Goal: Information Seeking & Learning: Learn about a topic

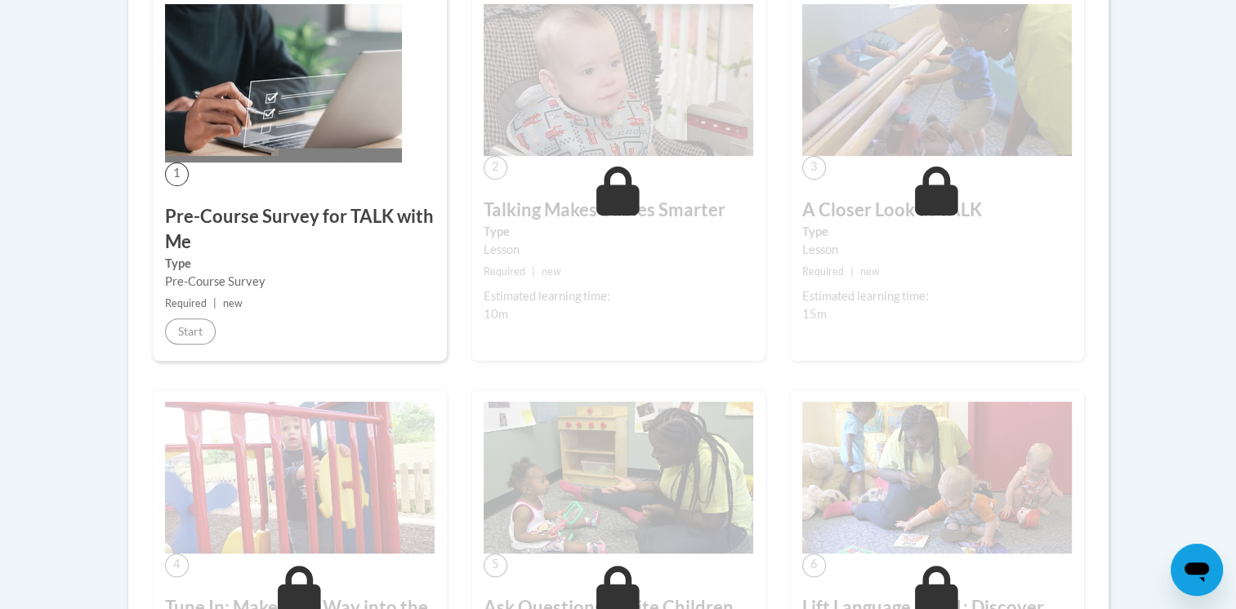
scroll to position [508, 0]
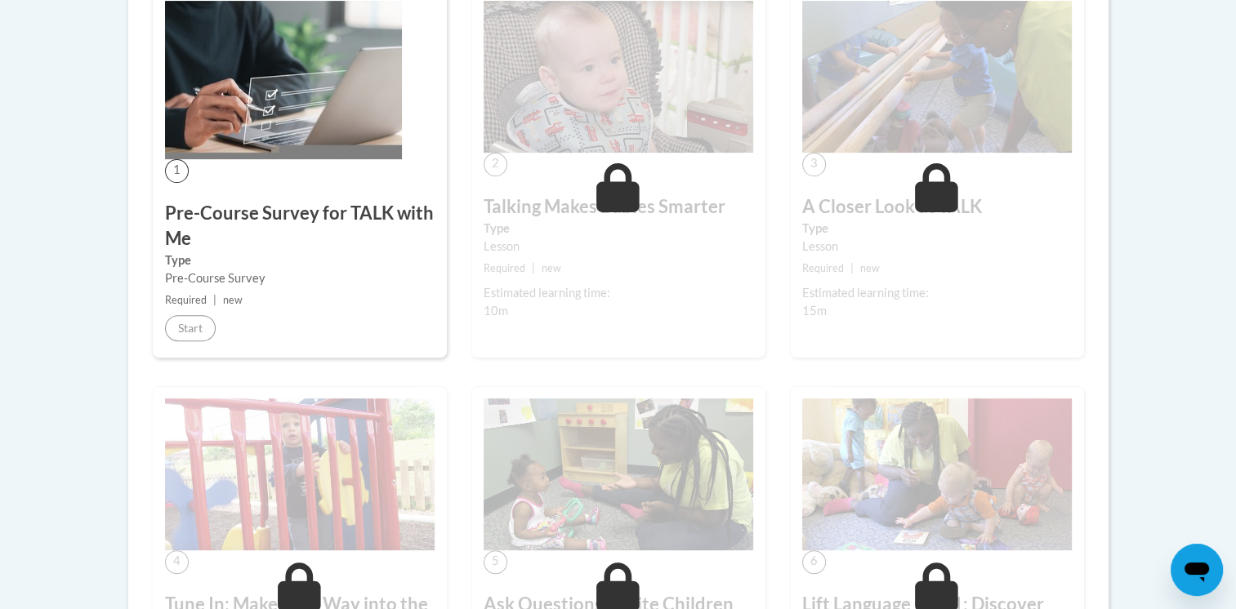
click at [233, 136] on img at bounding box center [283, 80] width 237 height 158
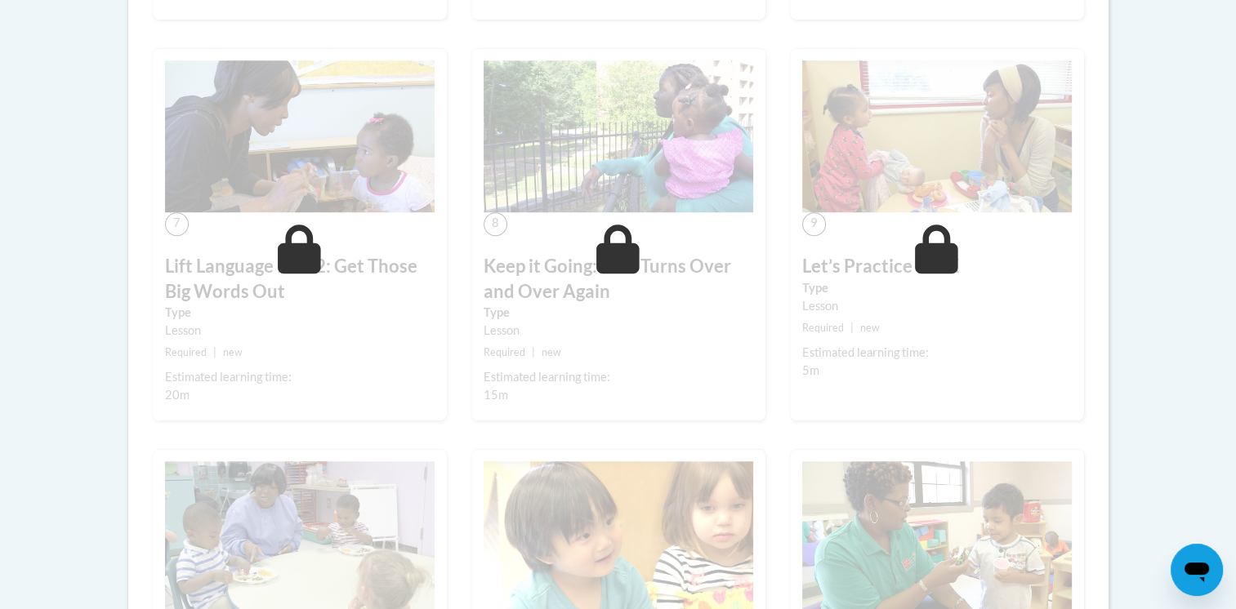
scroll to position [0, 0]
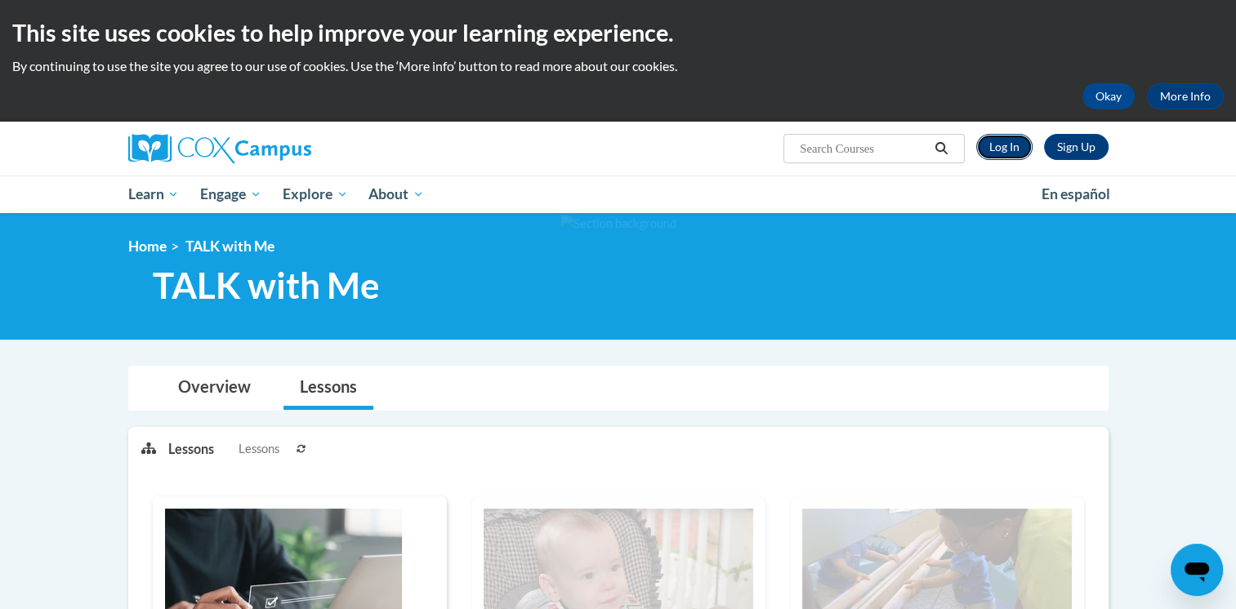
click at [1000, 147] on link "Log In" at bounding box center [1004, 147] width 56 height 26
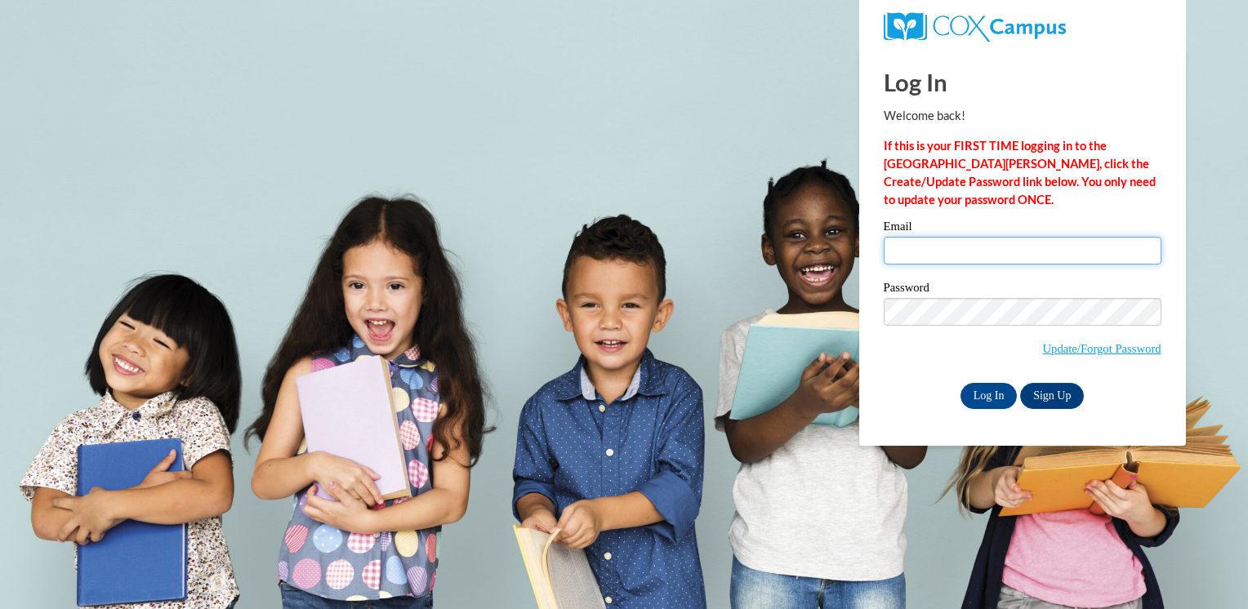
drag, startPoint x: 0, startPoint y: 0, endPoint x: 920, endPoint y: 260, distance: 955.8
click at [920, 260] on input "Email" at bounding box center [1023, 251] width 278 height 28
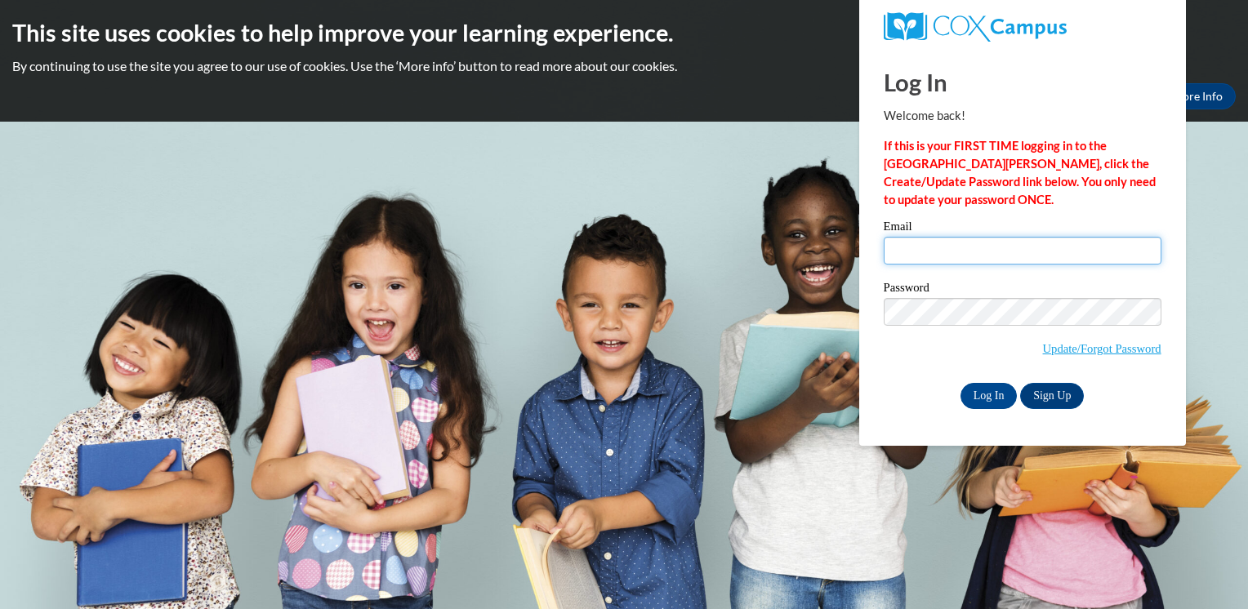
type input "darst.maranda@yahoo.com"
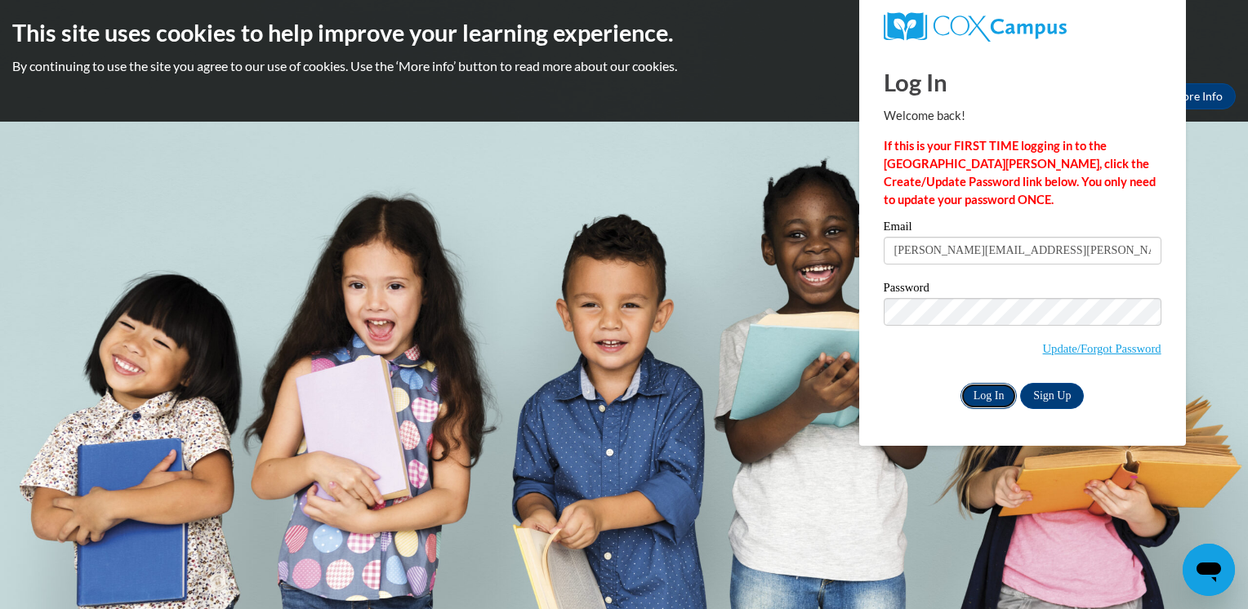
click at [990, 386] on input "Log In" at bounding box center [989, 396] width 57 height 26
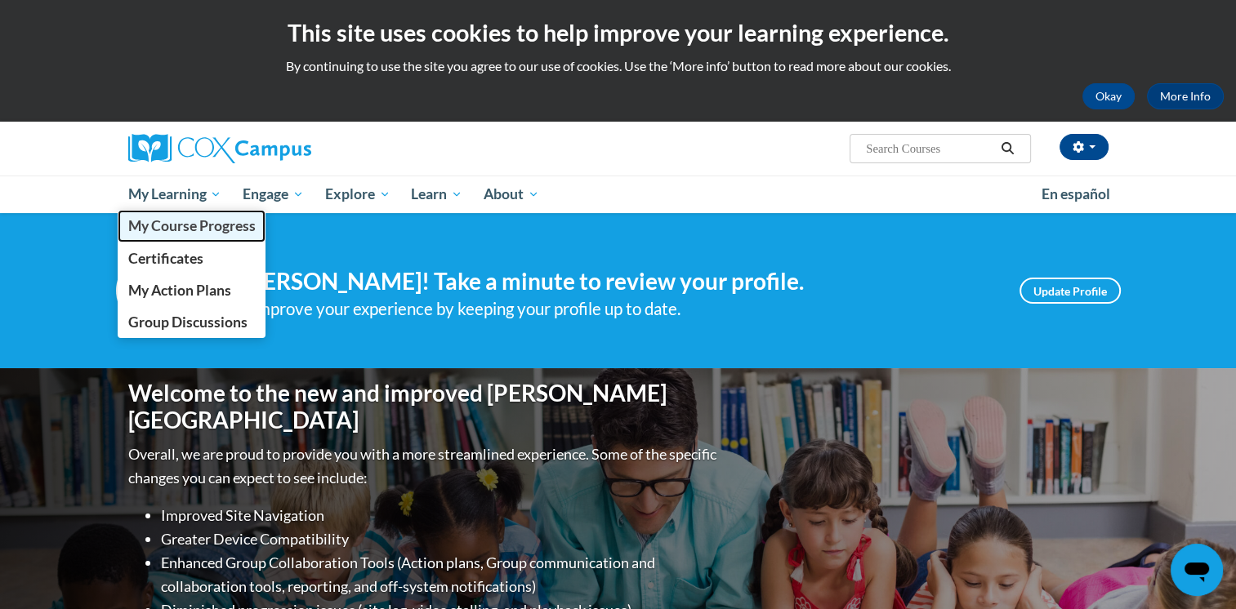
click at [179, 224] on span "My Course Progress" at bounding box center [190, 225] width 127 height 17
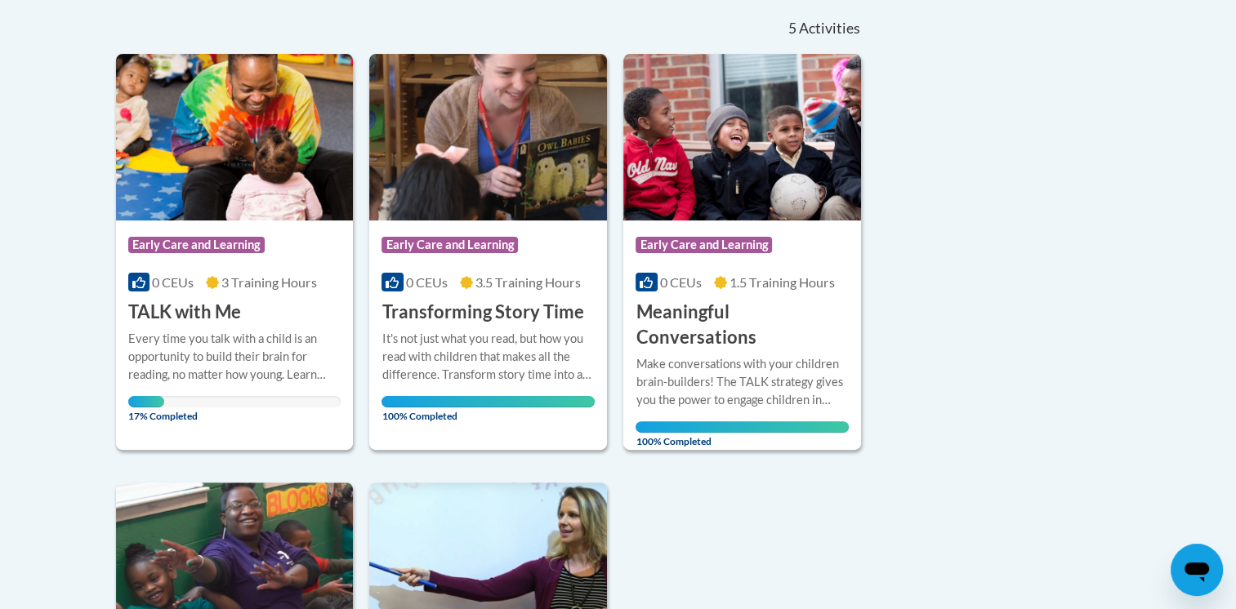
scroll to position [371, 0]
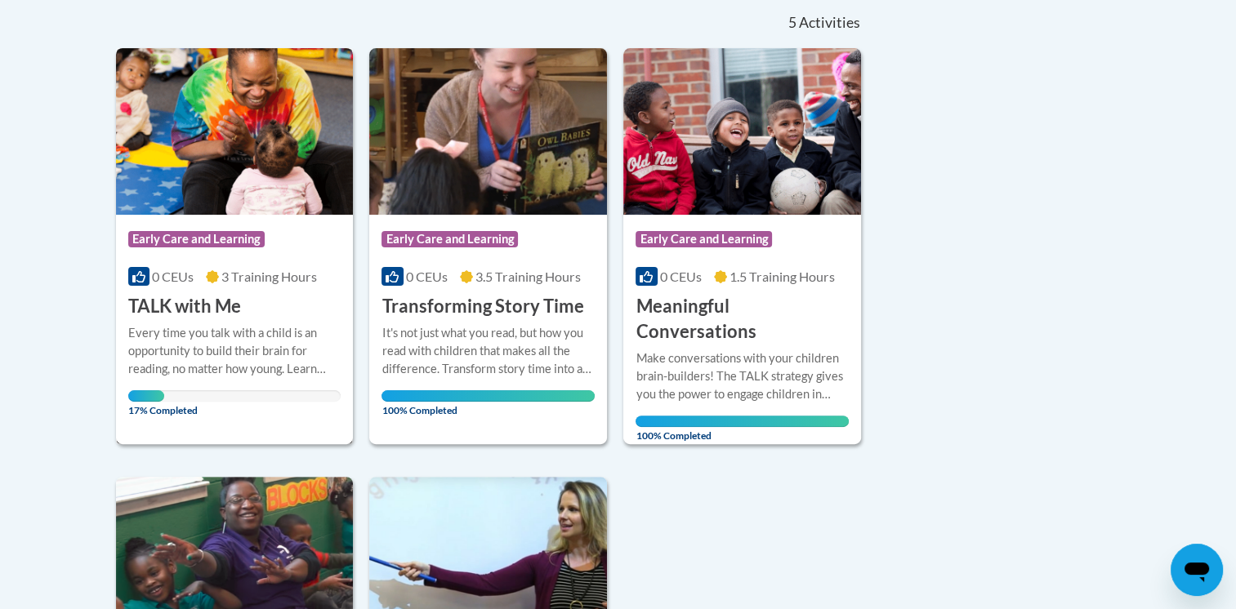
click at [196, 334] on div "Every time you talk with a child is an opportunity to build their brain for rea…" at bounding box center [234, 351] width 213 height 54
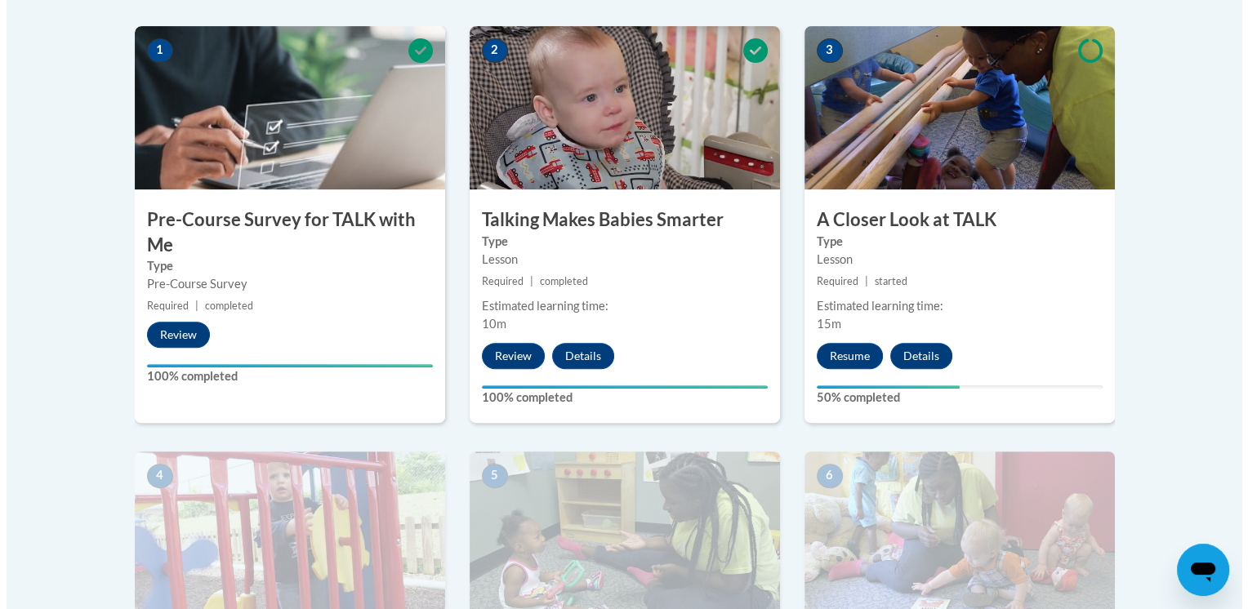
scroll to position [526, 0]
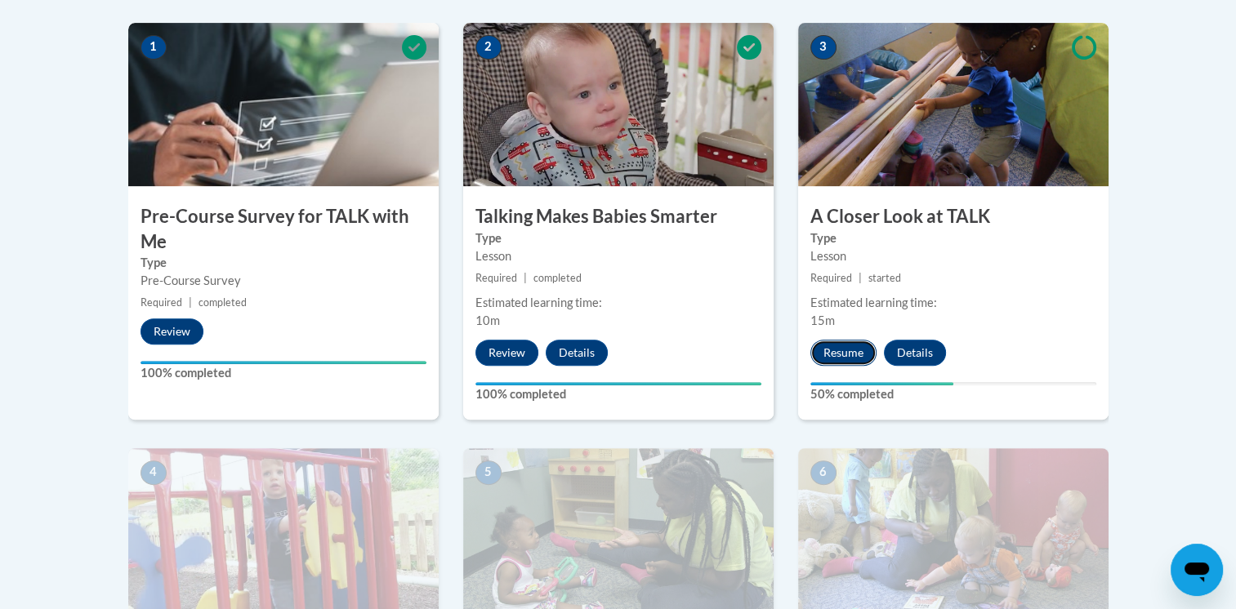
click at [845, 355] on button "Resume" at bounding box center [843, 353] width 66 height 26
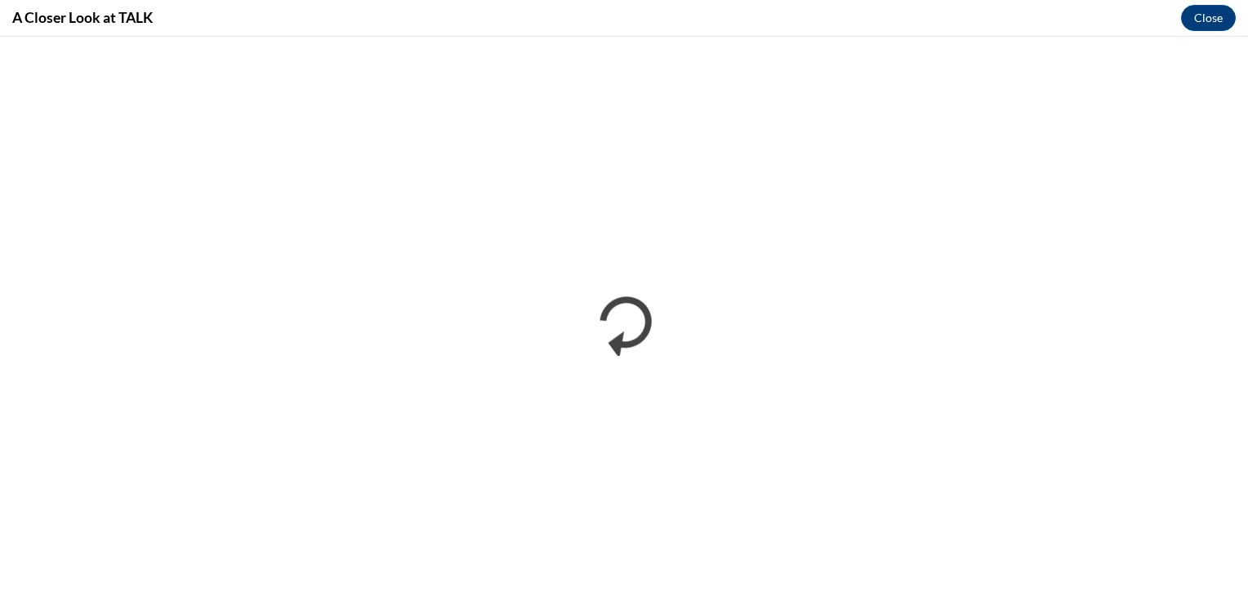
scroll to position [0, 0]
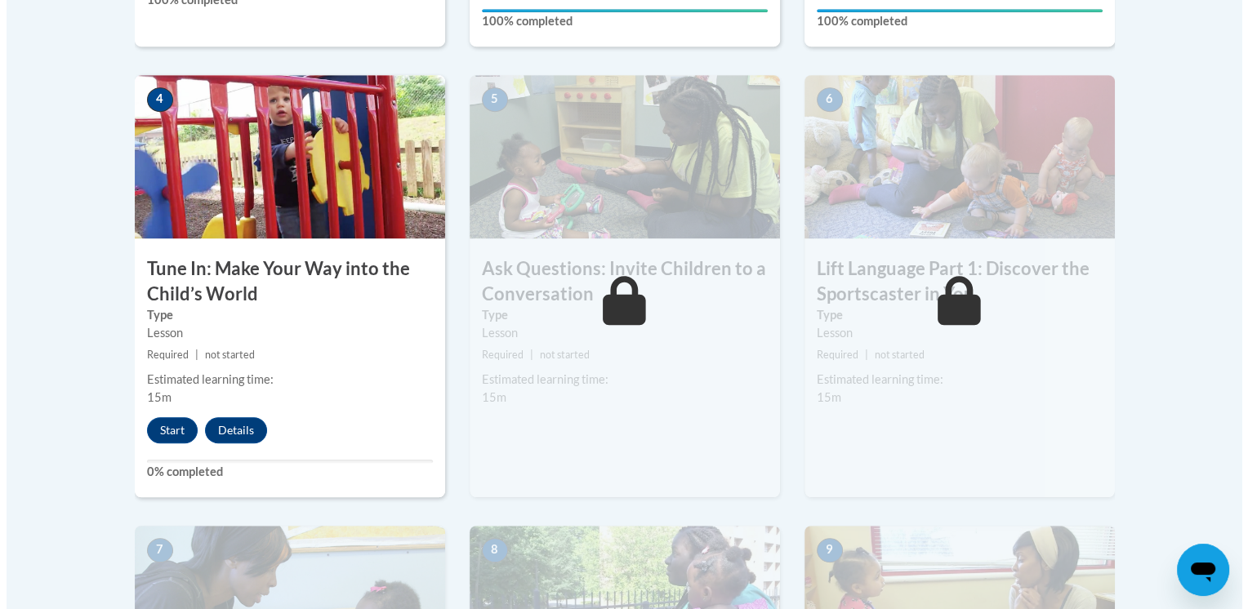
scroll to position [903, 0]
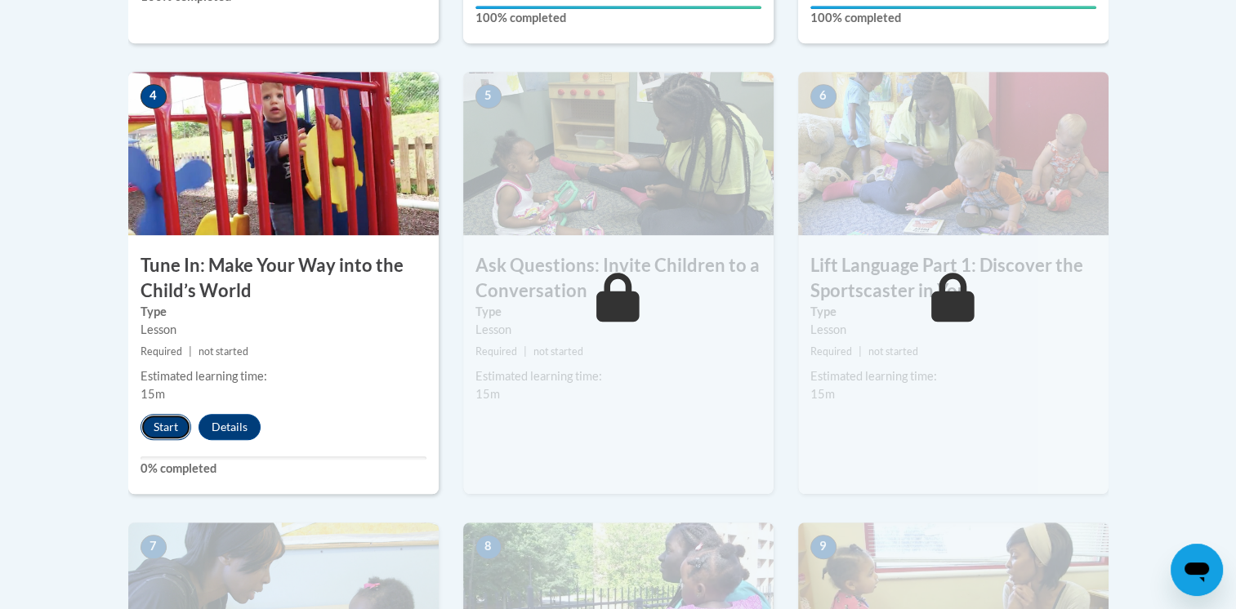
click at [175, 426] on button "Start" at bounding box center [166, 427] width 51 height 26
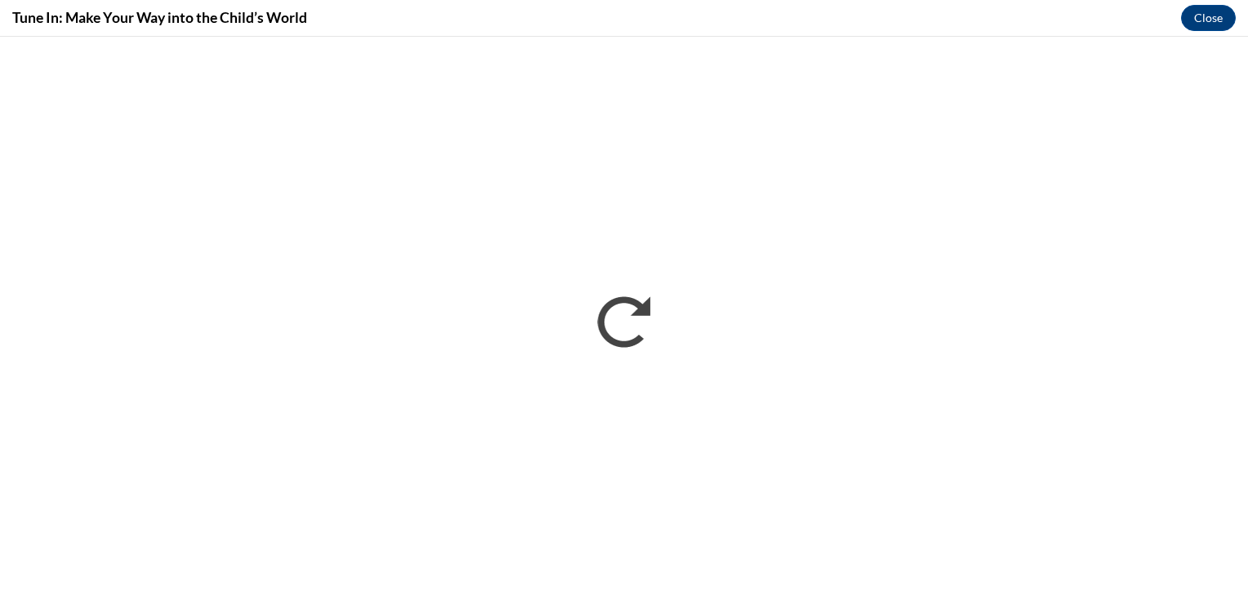
scroll to position [0, 0]
